Goal: Task Accomplishment & Management: Manage account settings

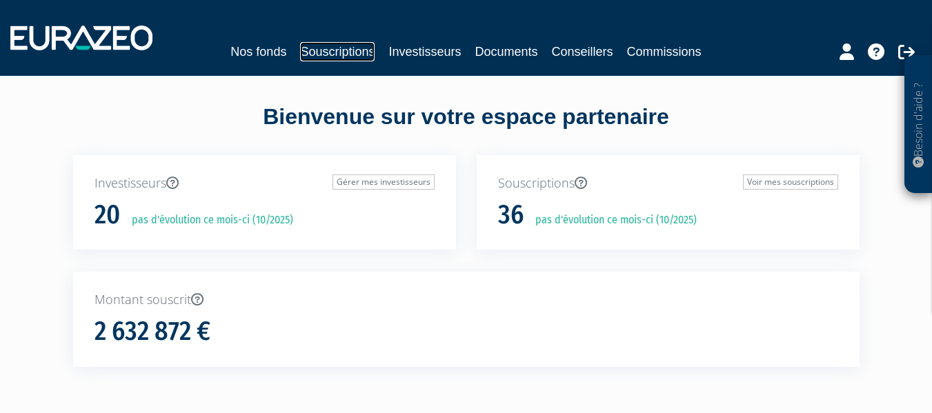
click at [348, 52] on link "Souscriptions" at bounding box center [337, 51] width 75 height 19
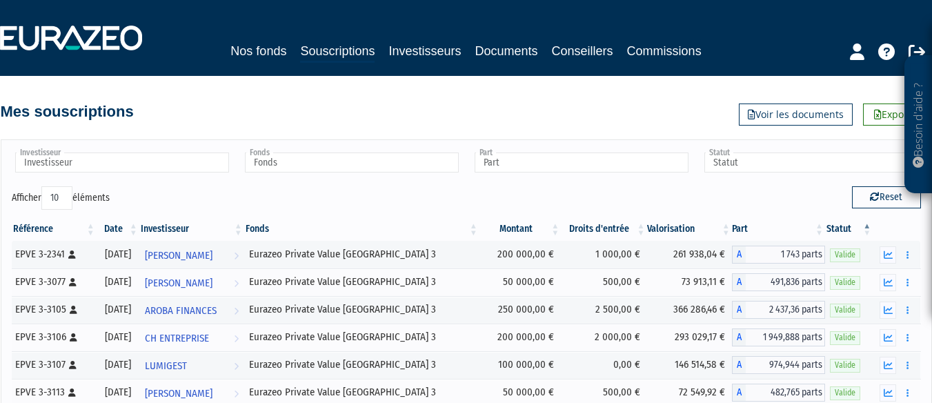
scroll to position [285, 0]
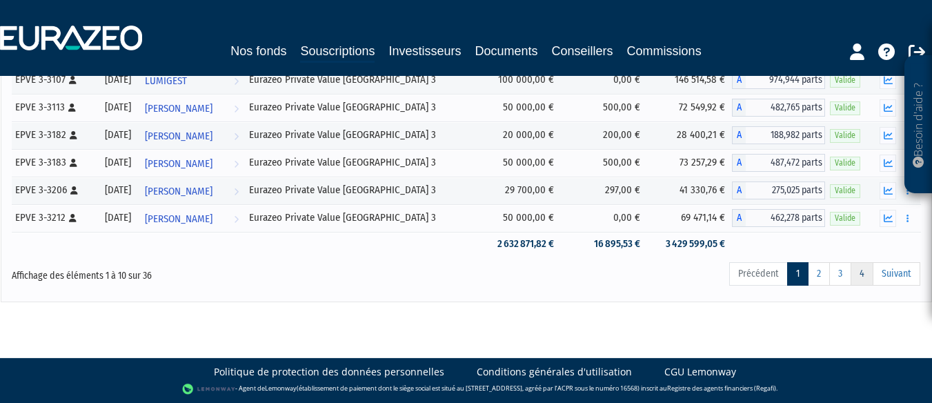
click at [862, 276] on link "4" at bounding box center [862, 273] width 23 height 23
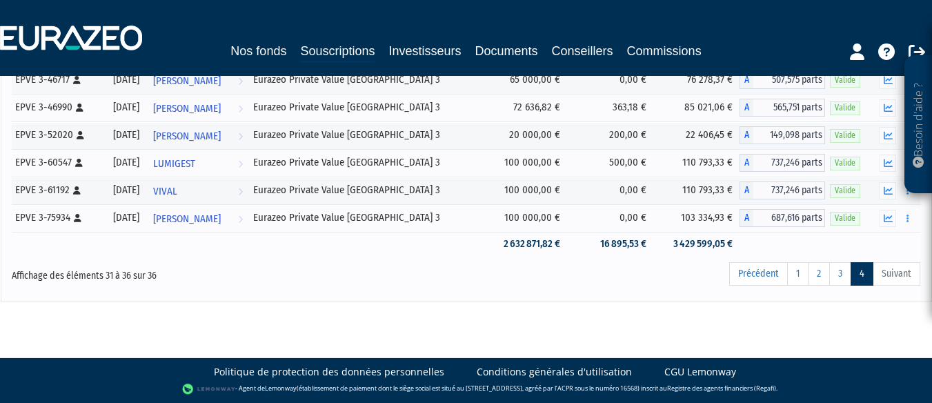
scroll to position [150, 0]
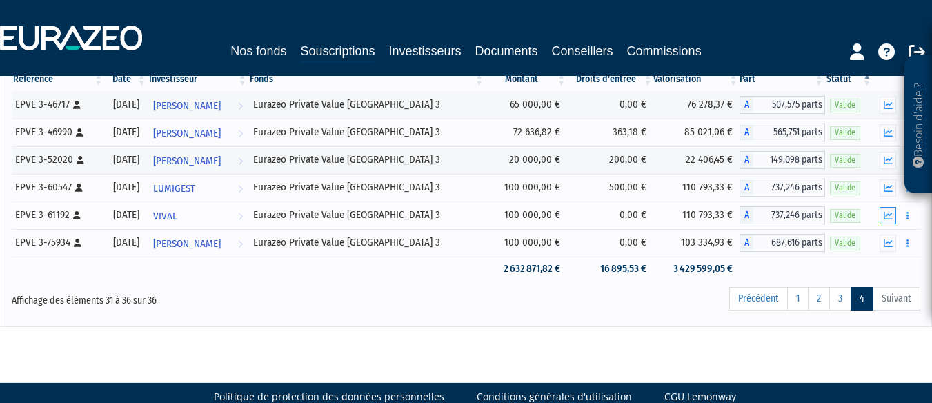
click at [887, 216] on icon "button" at bounding box center [888, 215] width 9 height 9
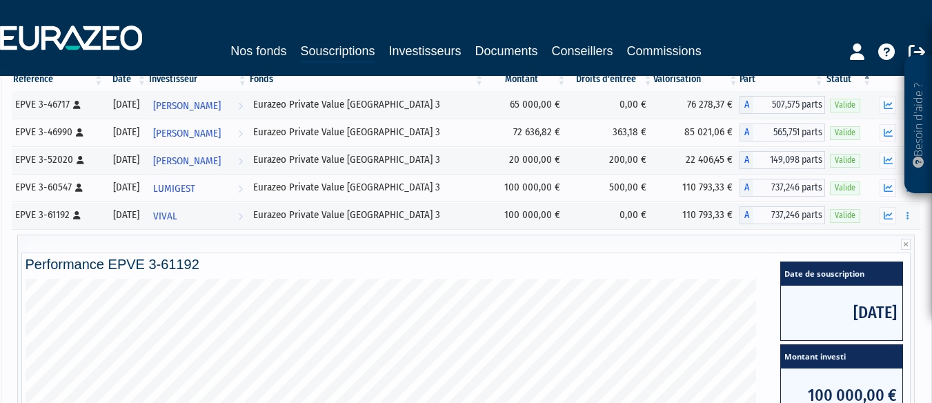
scroll to position [502, 0]
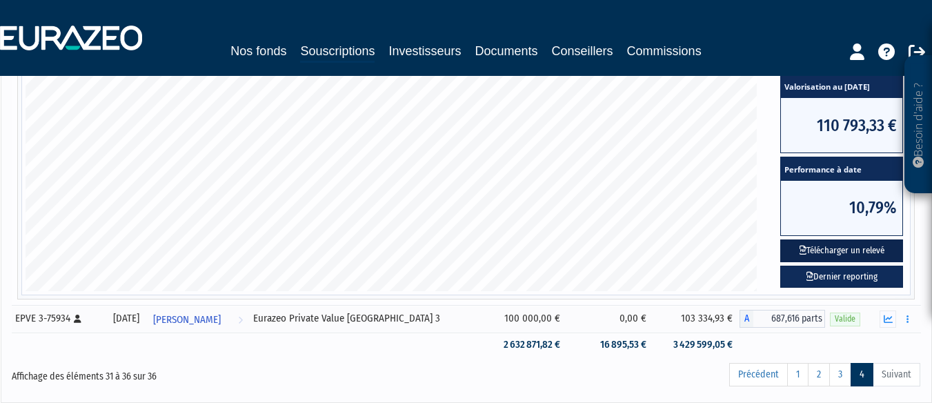
click at [843, 252] on button "Télécharger un relevé" at bounding box center [841, 250] width 123 height 23
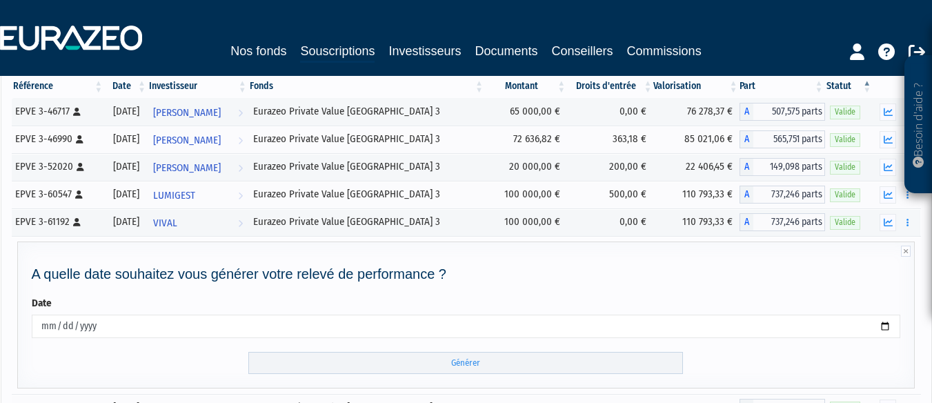
scroll to position [232, 0]
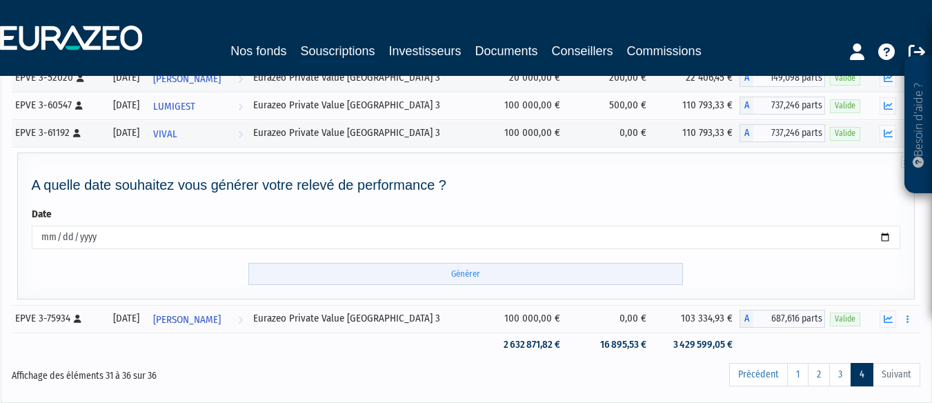
click at [457, 275] on input "Générer" at bounding box center [465, 274] width 435 height 23
